Goal: Task Accomplishment & Management: Manage account settings

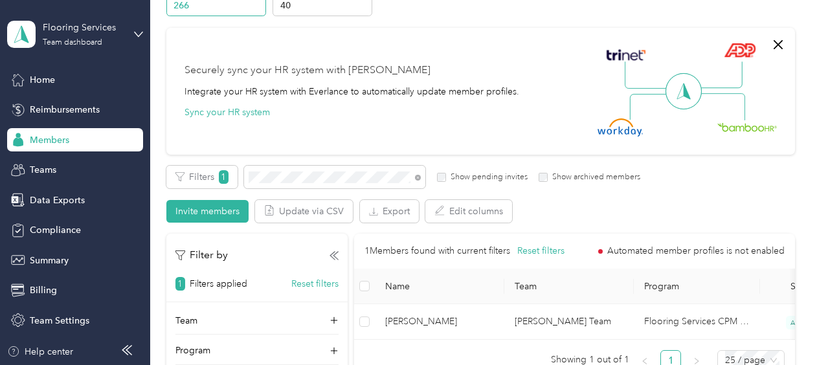
scroll to position [194, 0]
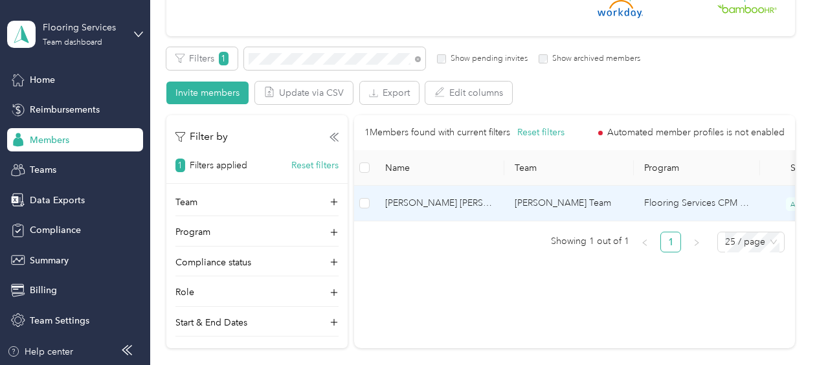
click at [420, 210] on span "[PERSON_NAME] [PERSON_NAME]" at bounding box center [439, 203] width 109 height 14
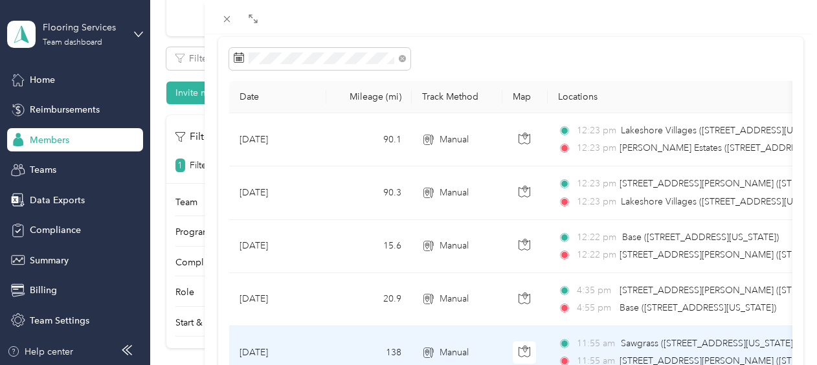
scroll to position [30, 0]
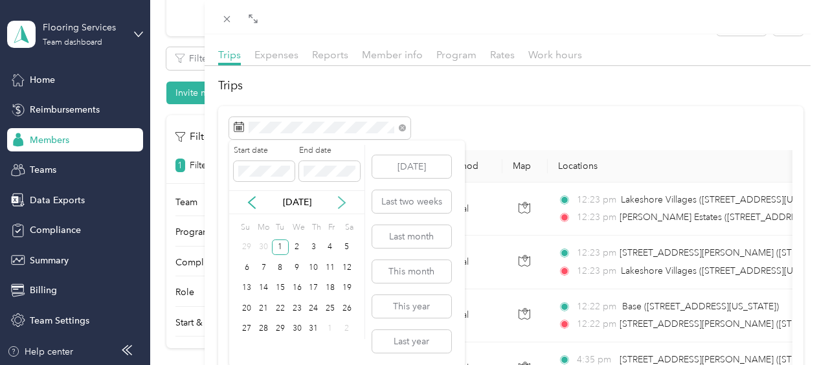
click at [340, 203] on icon at bounding box center [341, 202] width 13 height 13
click at [341, 201] on icon at bounding box center [341, 202] width 13 height 13
click at [285, 245] on div "2" at bounding box center [280, 248] width 17 height 16
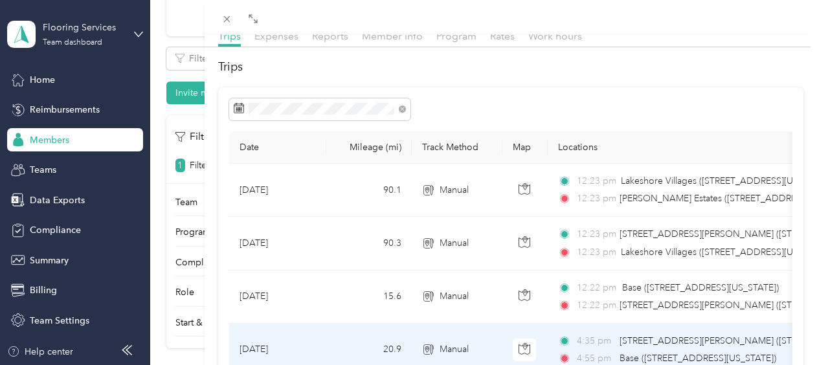
scroll to position [30, 0]
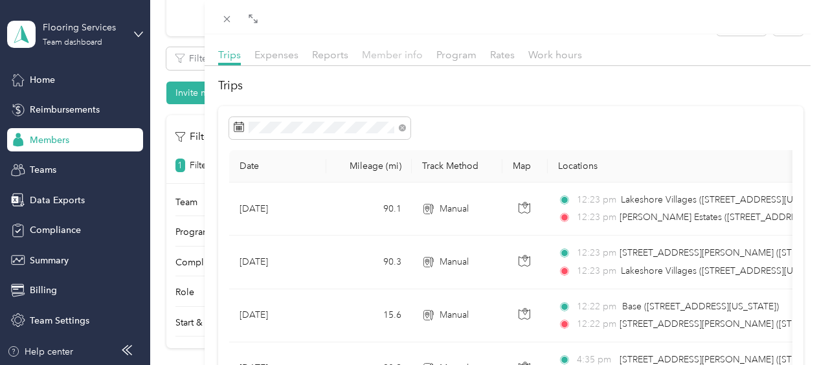
click at [380, 58] on span "Member info" at bounding box center [392, 55] width 61 height 12
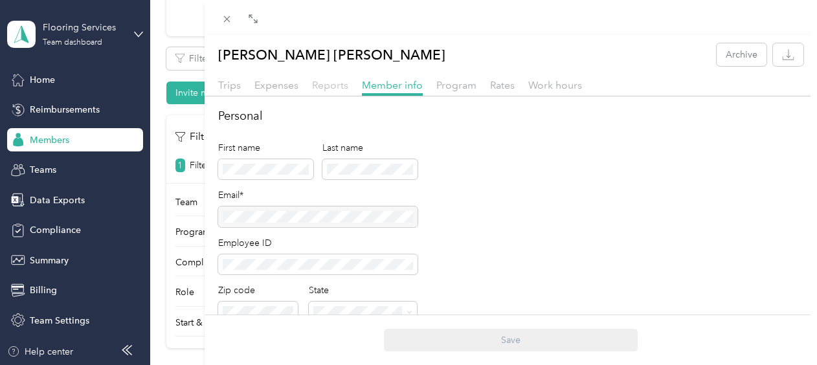
click at [341, 87] on span "Reports" at bounding box center [330, 85] width 36 height 12
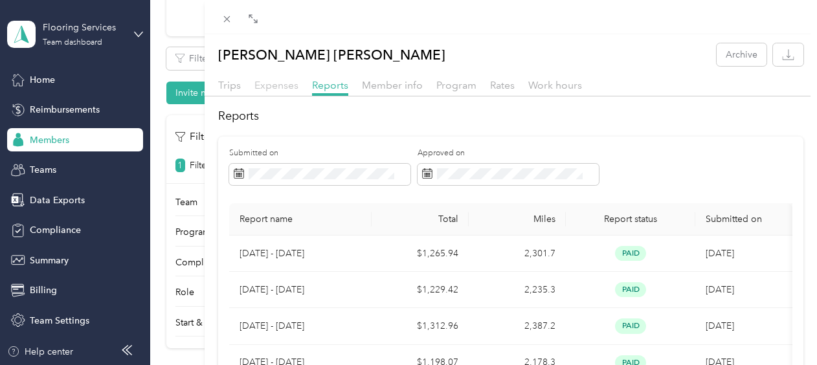
click at [282, 85] on span "Expenses" at bounding box center [276, 85] width 44 height 12
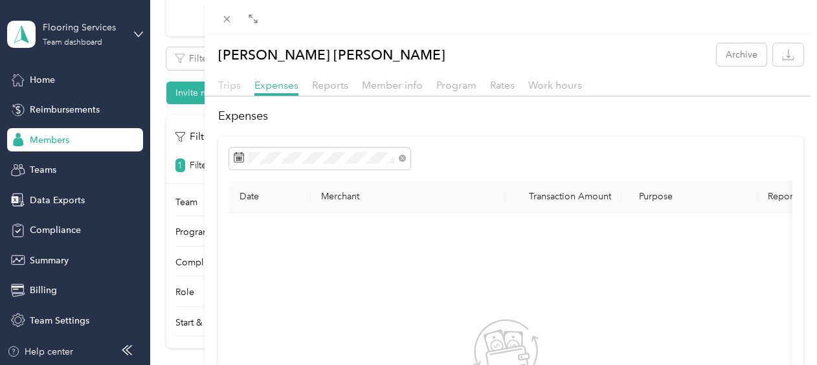
click at [231, 87] on span "Trips" at bounding box center [229, 85] width 23 height 12
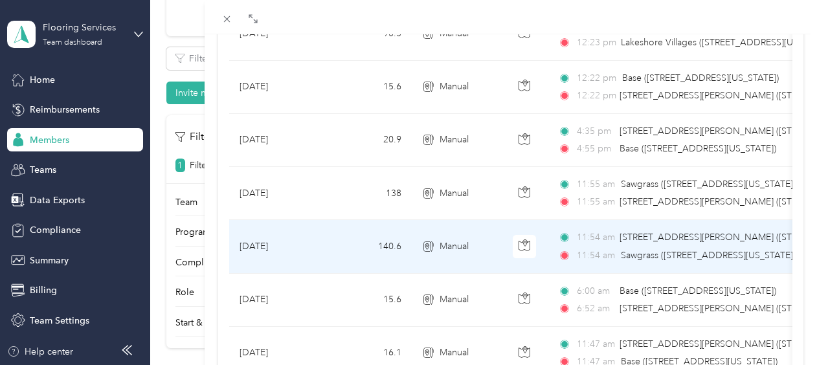
scroll to position [129, 0]
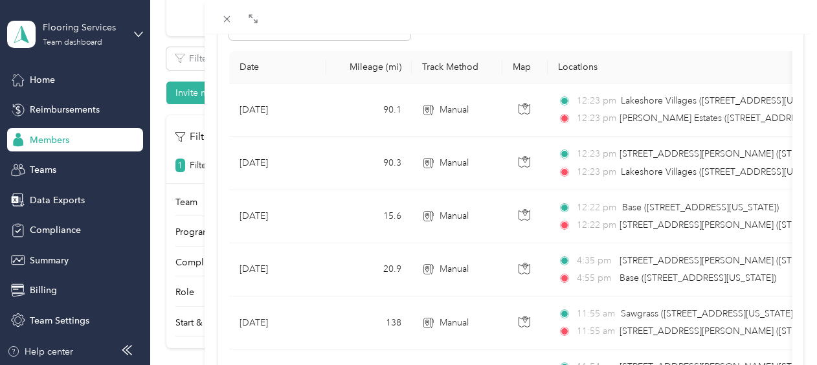
click at [585, 31] on div at bounding box center [511, 17] width 613 height 34
click at [165, 43] on div "[PERSON_NAME] [PERSON_NAME] Archive Trips Expenses Reports Member info Program …" at bounding box center [408, 182] width 817 height 365
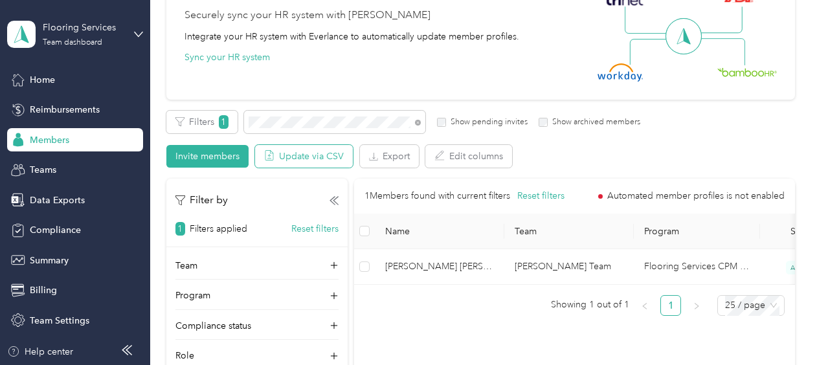
scroll to position [65, 0]
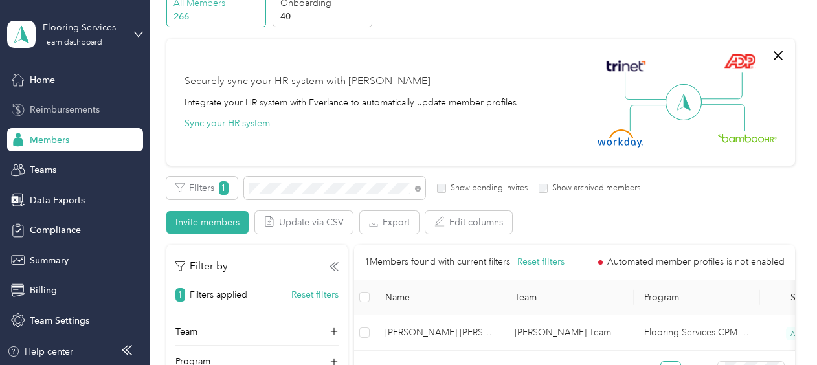
click at [81, 119] on div "Reimbursements" at bounding box center [75, 109] width 136 height 23
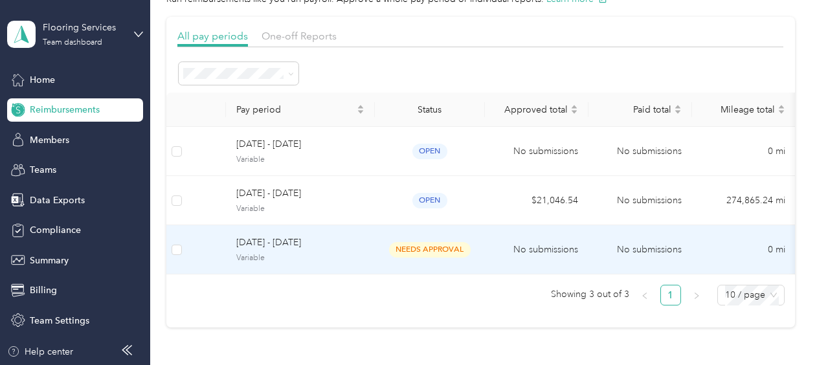
click at [308, 243] on span "[DATE] - [DATE]" at bounding box center [300, 243] width 128 height 14
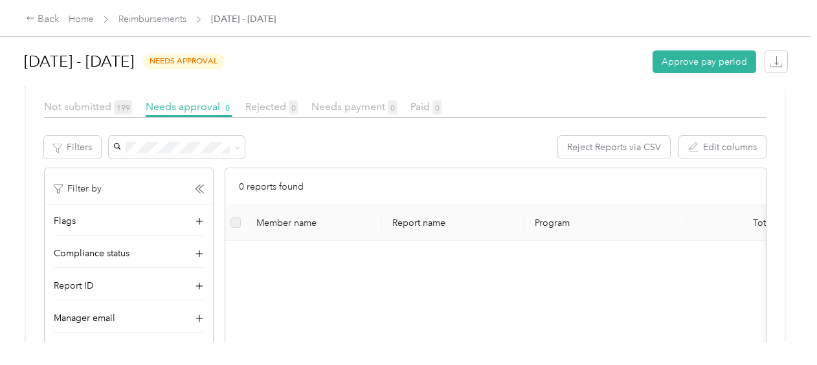
scroll to position [259, 0]
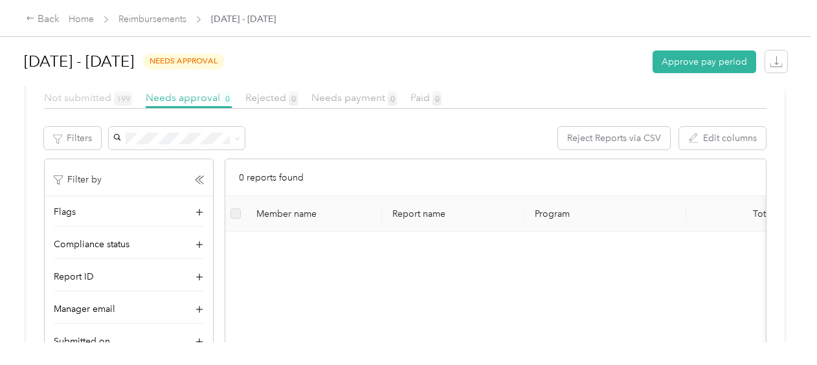
click at [91, 104] on span "Not submitted 199" at bounding box center [88, 97] width 88 height 12
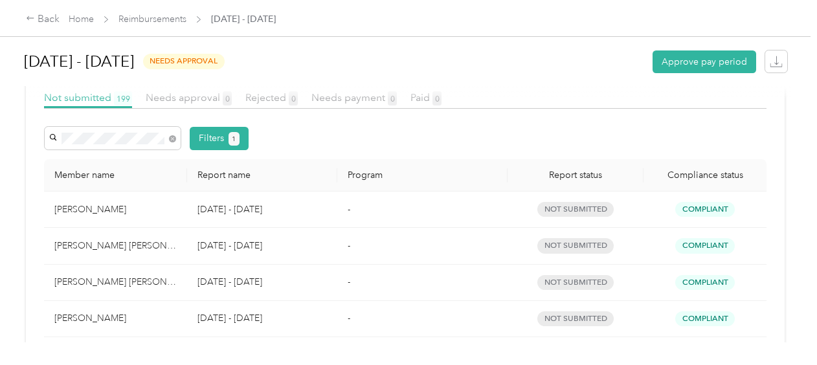
click at [140, 169] on li "[PERSON_NAME] [PERSON_NAME]" at bounding box center [113, 173] width 136 height 36
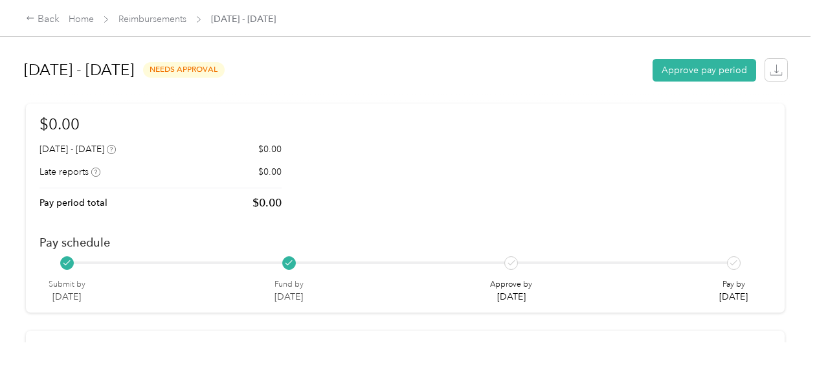
scroll to position [194, 0]
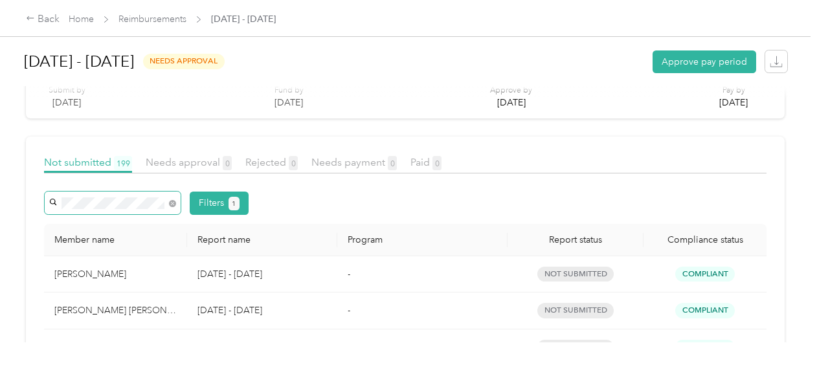
click at [172, 202] on span at bounding box center [172, 202] width 7 height 11
click at [172, 206] on icon at bounding box center [172, 203] width 7 height 7
click at [114, 225] on span "[PERSON_NAME] [PERSON_NAME]" at bounding box center [90, 237] width 72 height 25
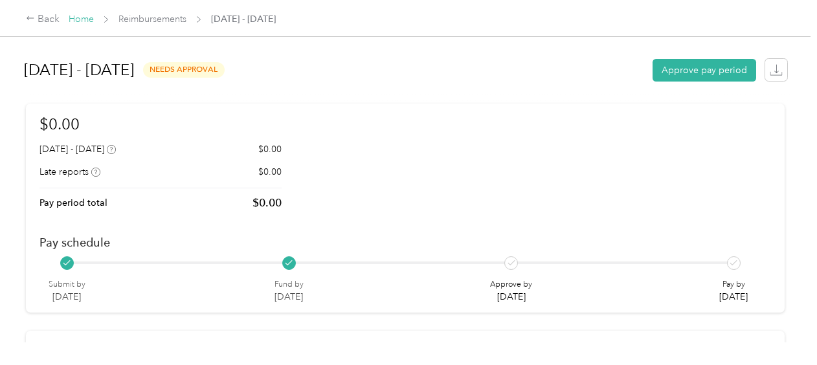
click at [73, 15] on link "Home" at bounding box center [81, 19] width 25 height 11
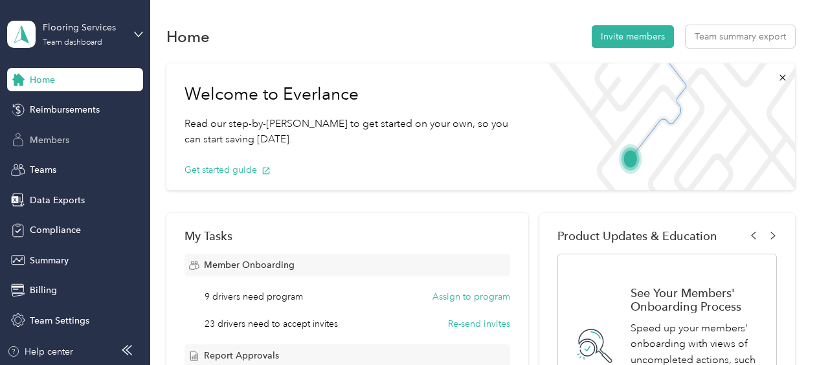
click at [71, 141] on div "Members" at bounding box center [75, 139] width 136 height 23
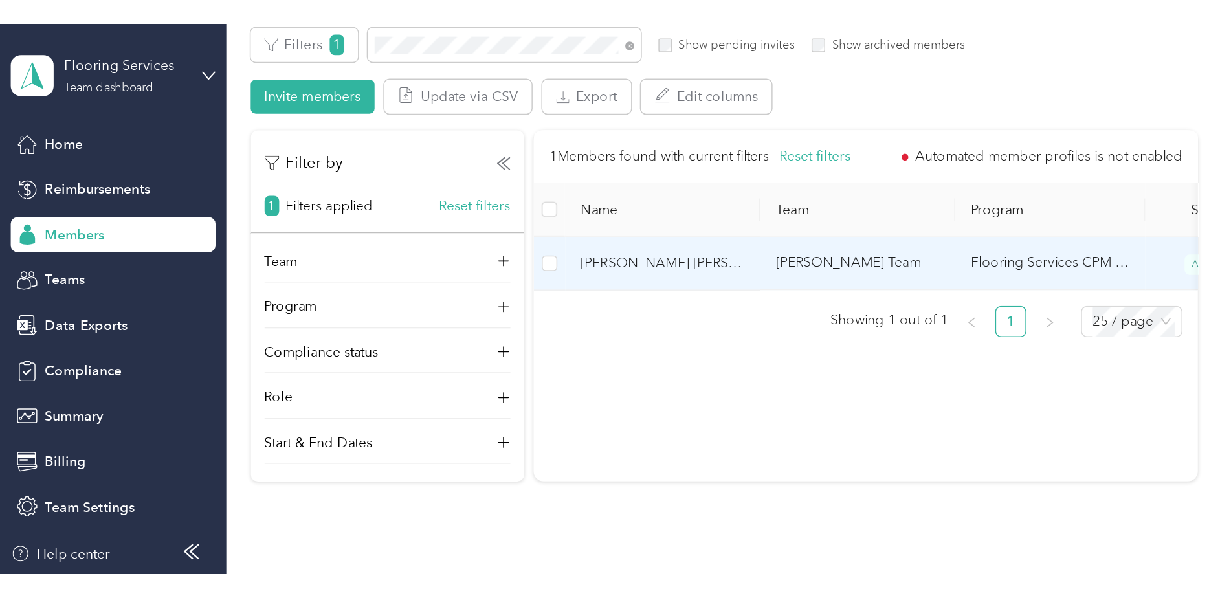
scroll to position [259, 0]
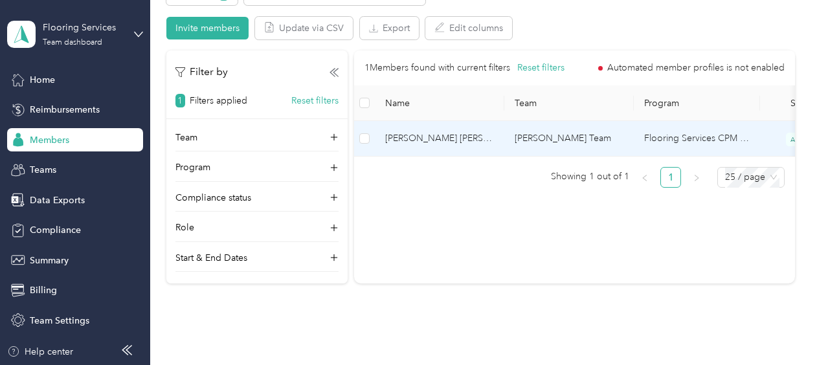
click at [418, 146] on span "[PERSON_NAME] [PERSON_NAME]" at bounding box center [439, 138] width 109 height 14
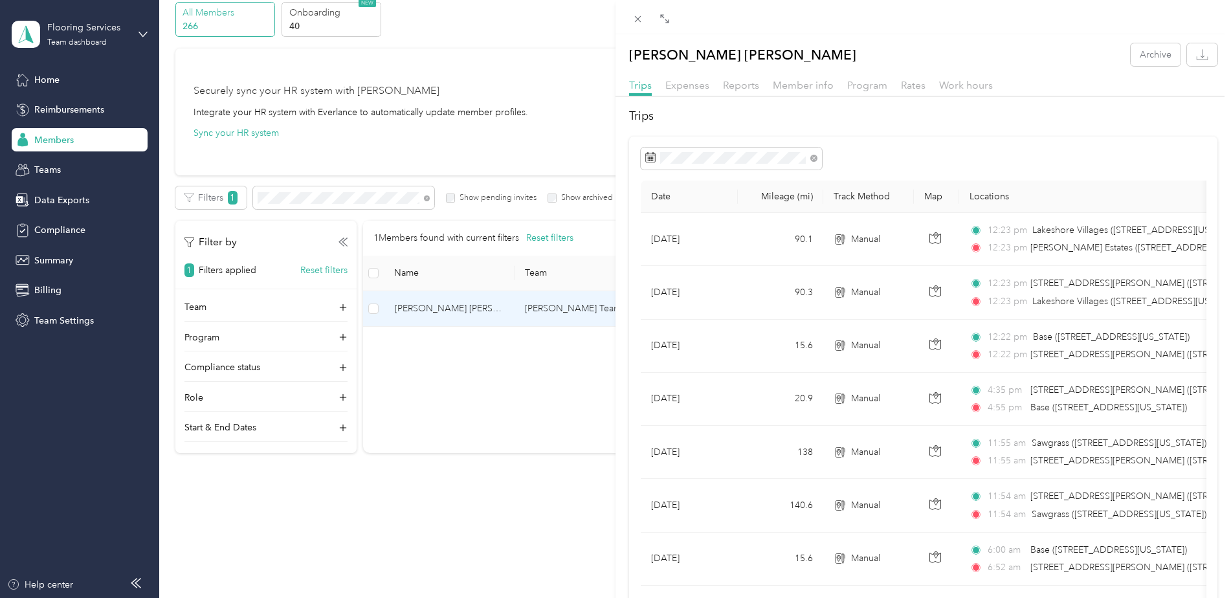
scroll to position [59, 0]
